Goal: Navigation & Orientation: Go to known website

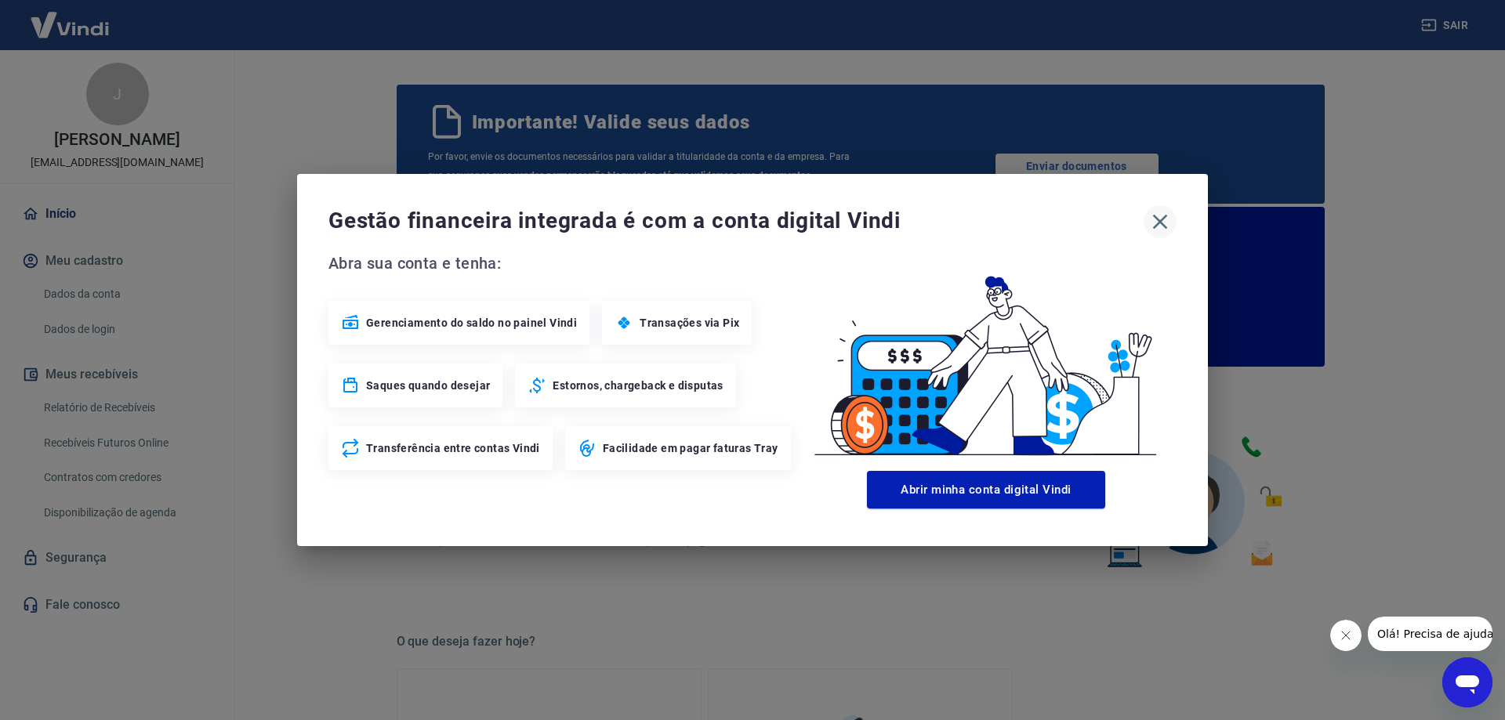
click at [1166, 223] on icon "button" at bounding box center [1160, 221] width 25 height 25
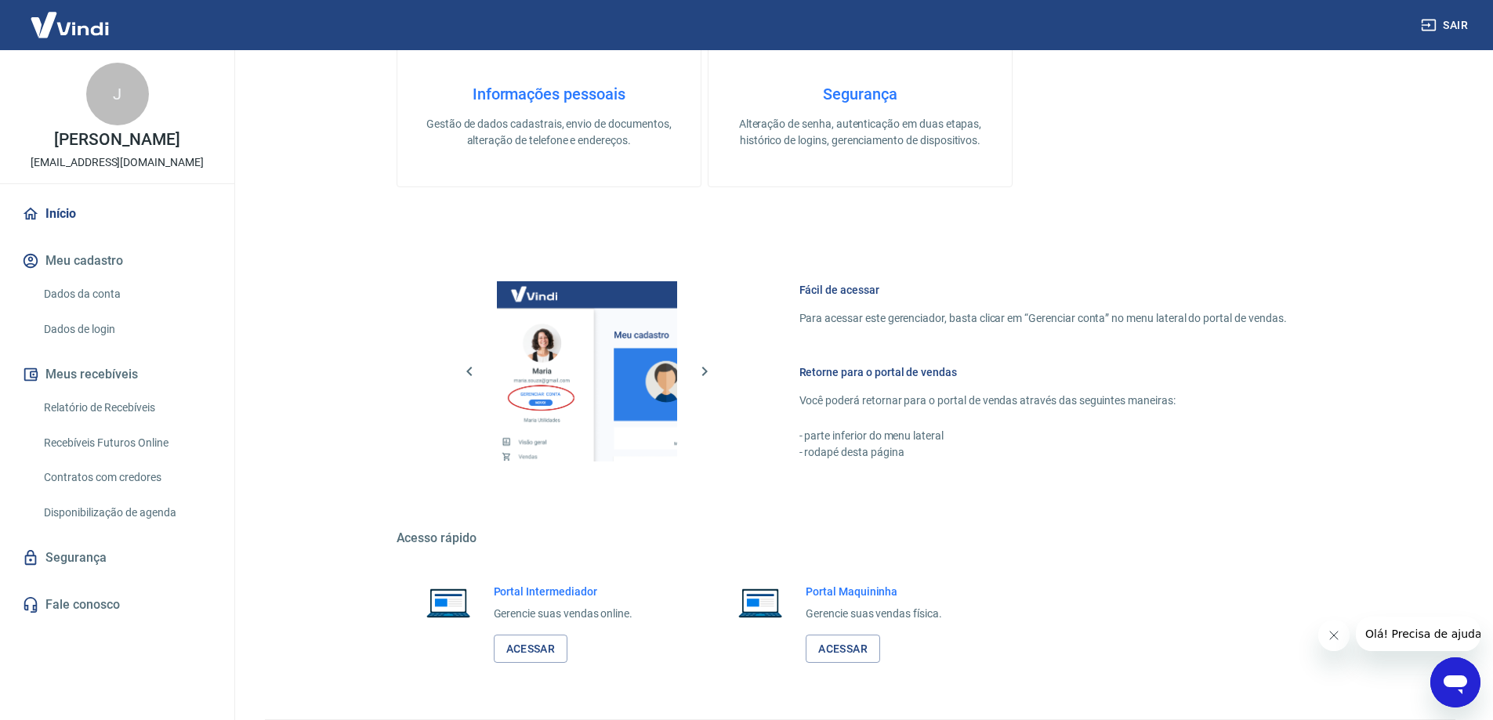
scroll to position [786, 0]
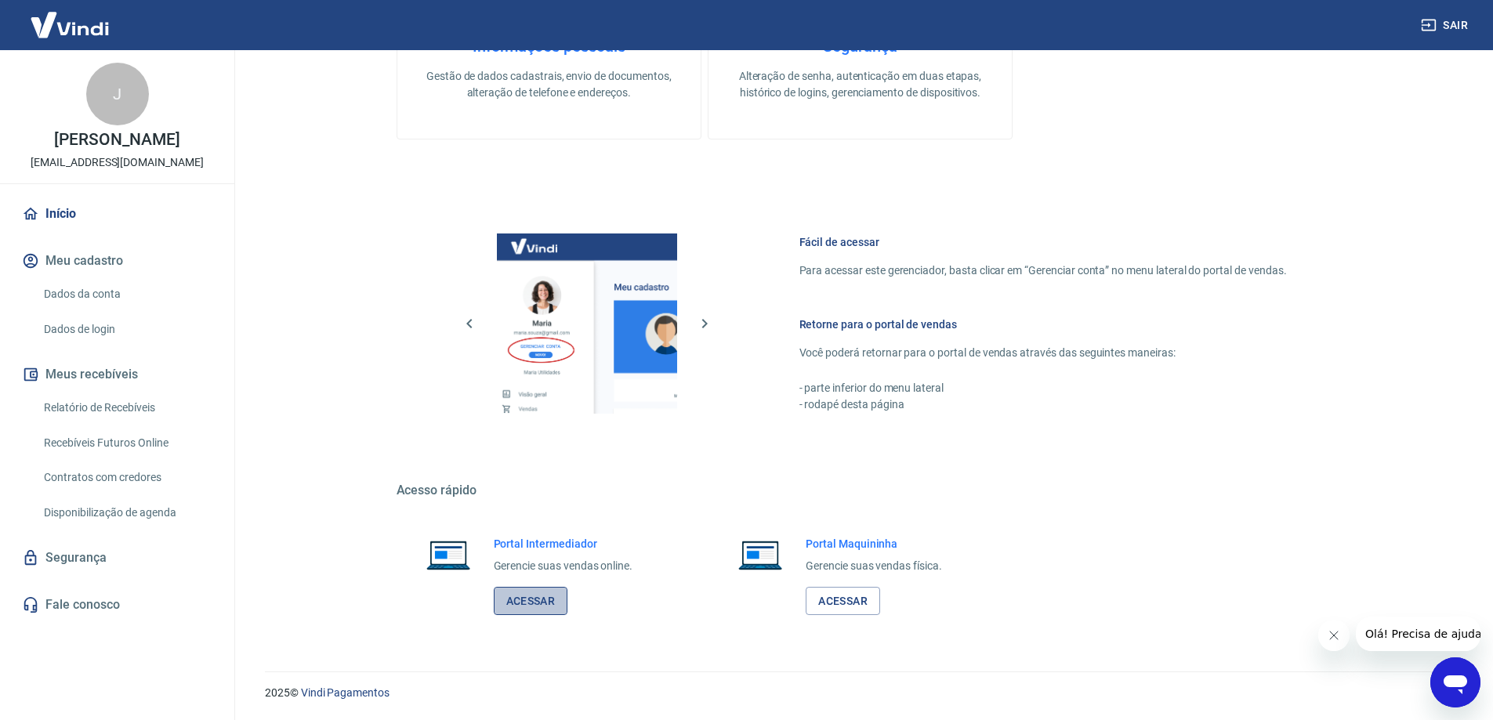
click at [544, 604] on link "Acessar" at bounding box center [531, 601] width 74 height 29
